Goal: Information Seeking & Learning: Find specific fact

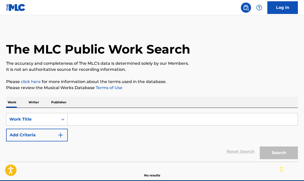
click at [86, 122] on input "Search Form" at bounding box center [183, 119] width 230 height 12
paste input "Llego La Revolución"
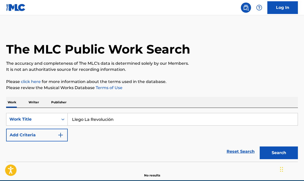
type input "Llego La Revolución"
click at [277, 152] on button "Search" at bounding box center [278, 153] width 38 height 13
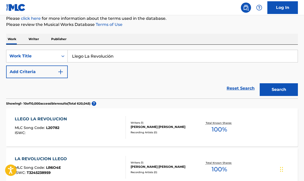
scroll to position [61, 0]
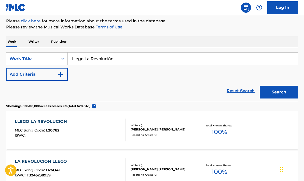
click at [31, 74] on button "Add Criteria" at bounding box center [37, 74] width 62 height 13
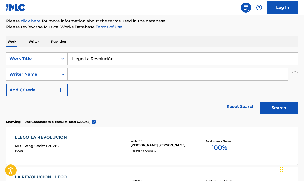
click at [98, 76] on input "Search Form" at bounding box center [178, 74] width 220 height 12
paste input "[PERSON_NAME]"
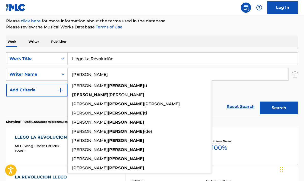
type input "[PERSON_NAME]"
click at [259, 102] on button "Search" at bounding box center [278, 108] width 38 height 13
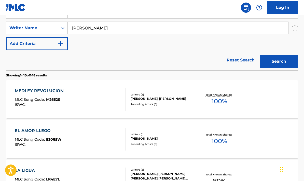
scroll to position [105, 0]
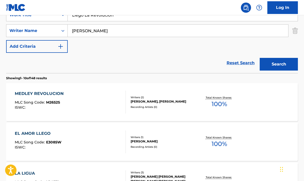
click at [49, 92] on div "MEDLEY REVOLUCION" at bounding box center [40, 94] width 51 height 6
